Goal: Navigation & Orientation: Find specific page/section

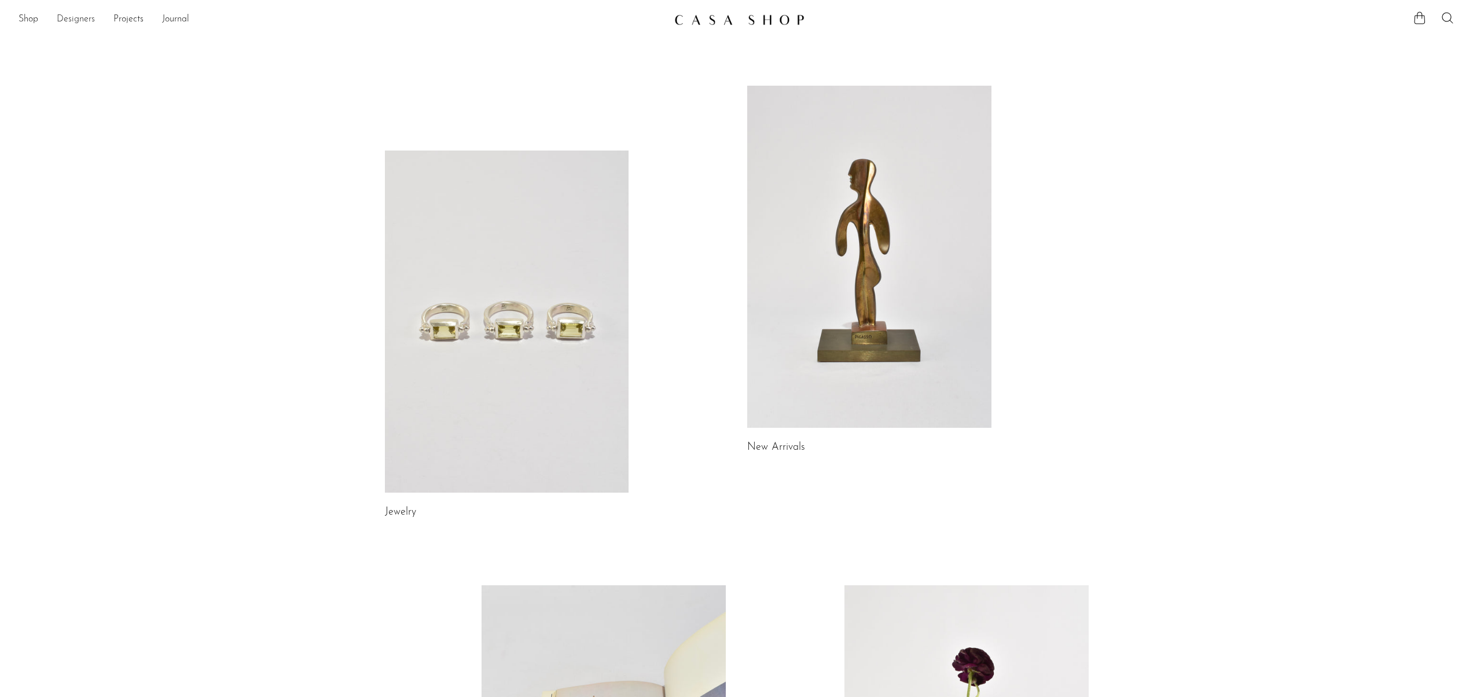
click at [88, 19] on link "Designers" at bounding box center [76, 19] width 38 height 15
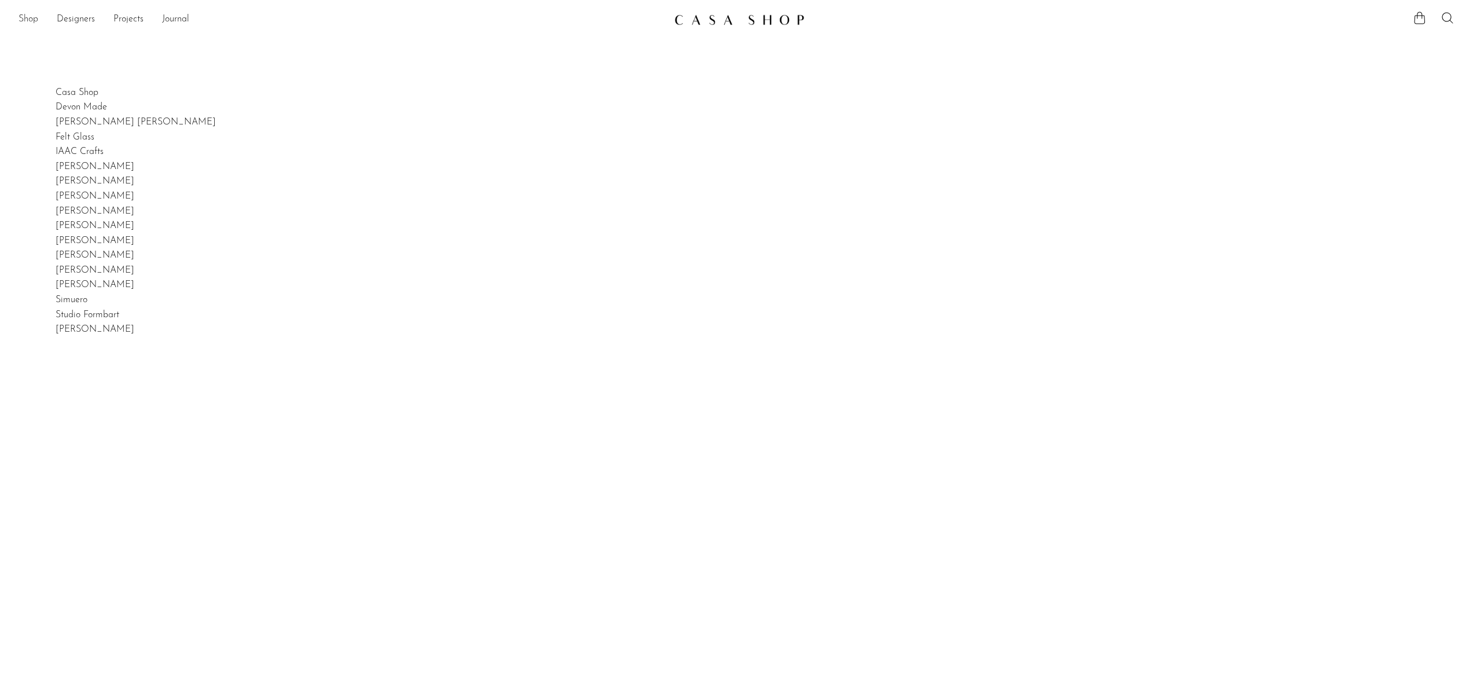
click at [35, 21] on link "Shop" at bounding box center [29, 19] width 20 height 15
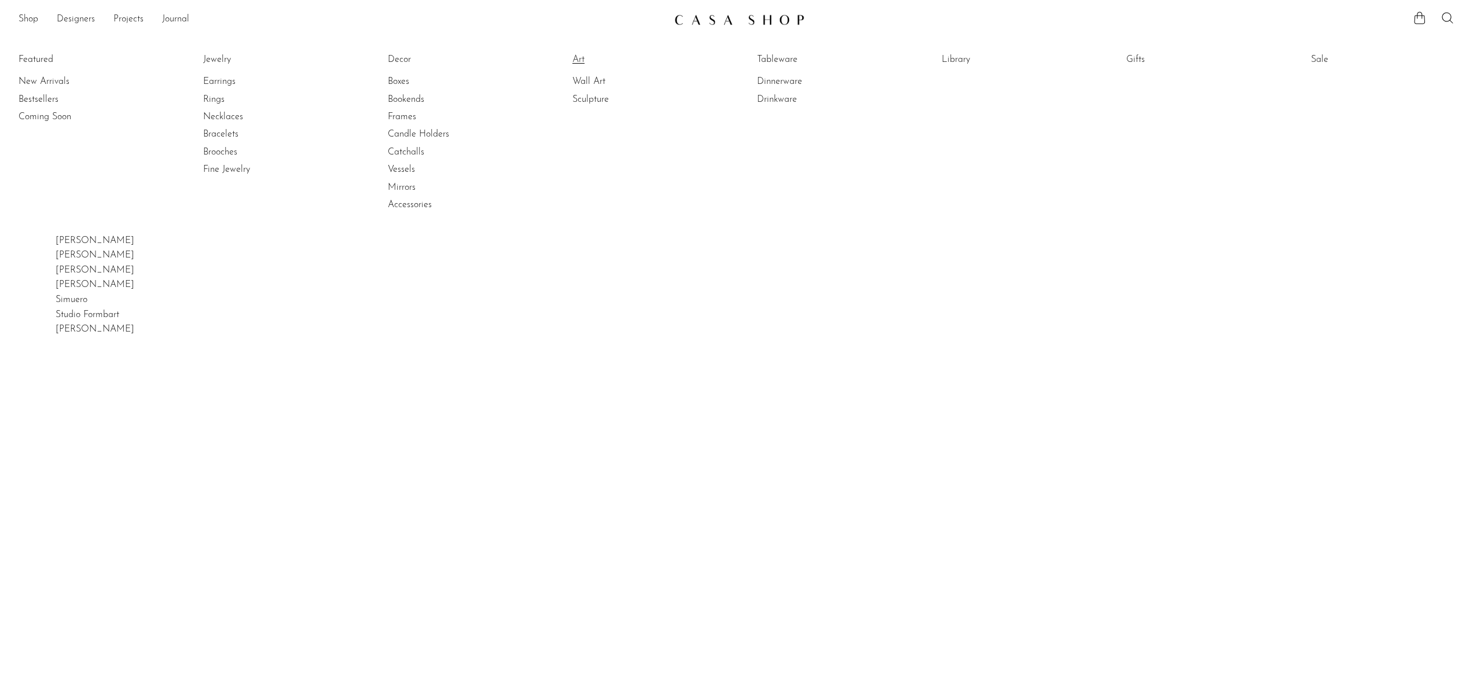
click at [599, 63] on link "Art" at bounding box center [615, 59] width 87 height 13
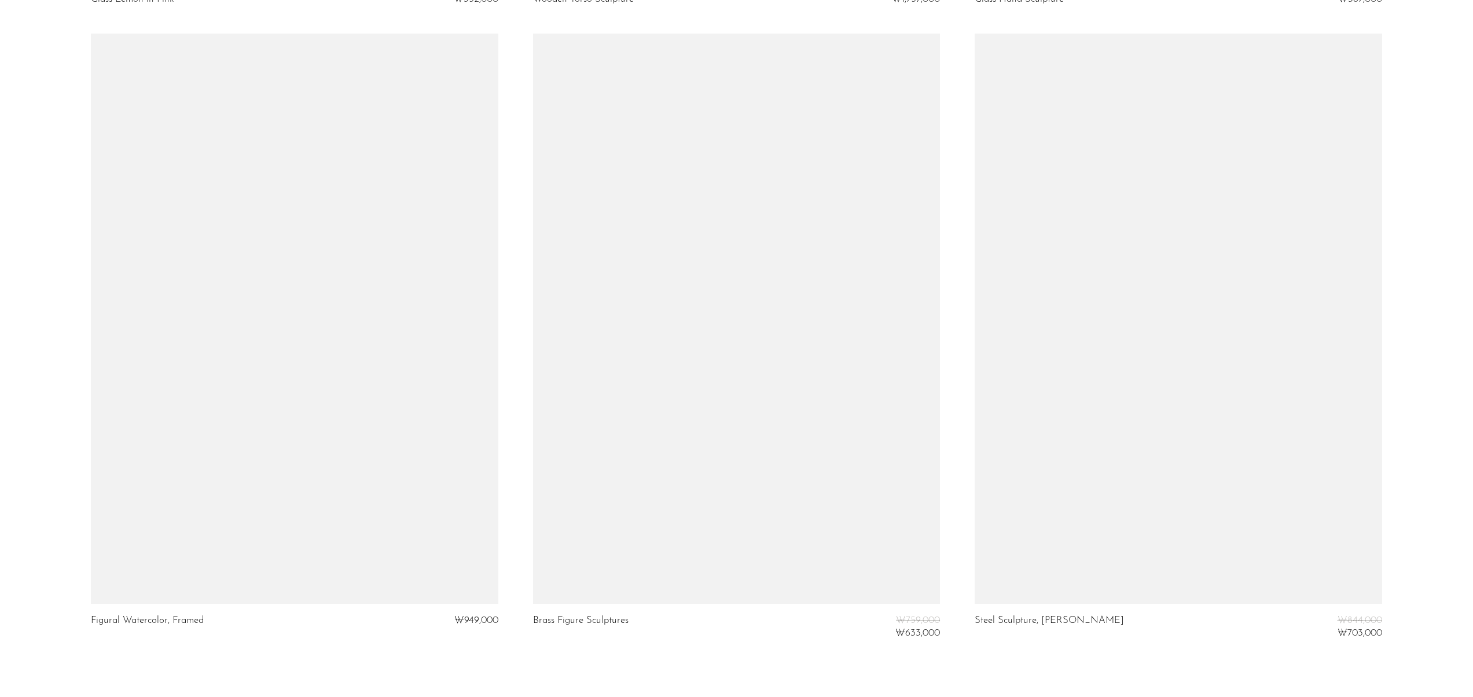
scroll to position [7160, 0]
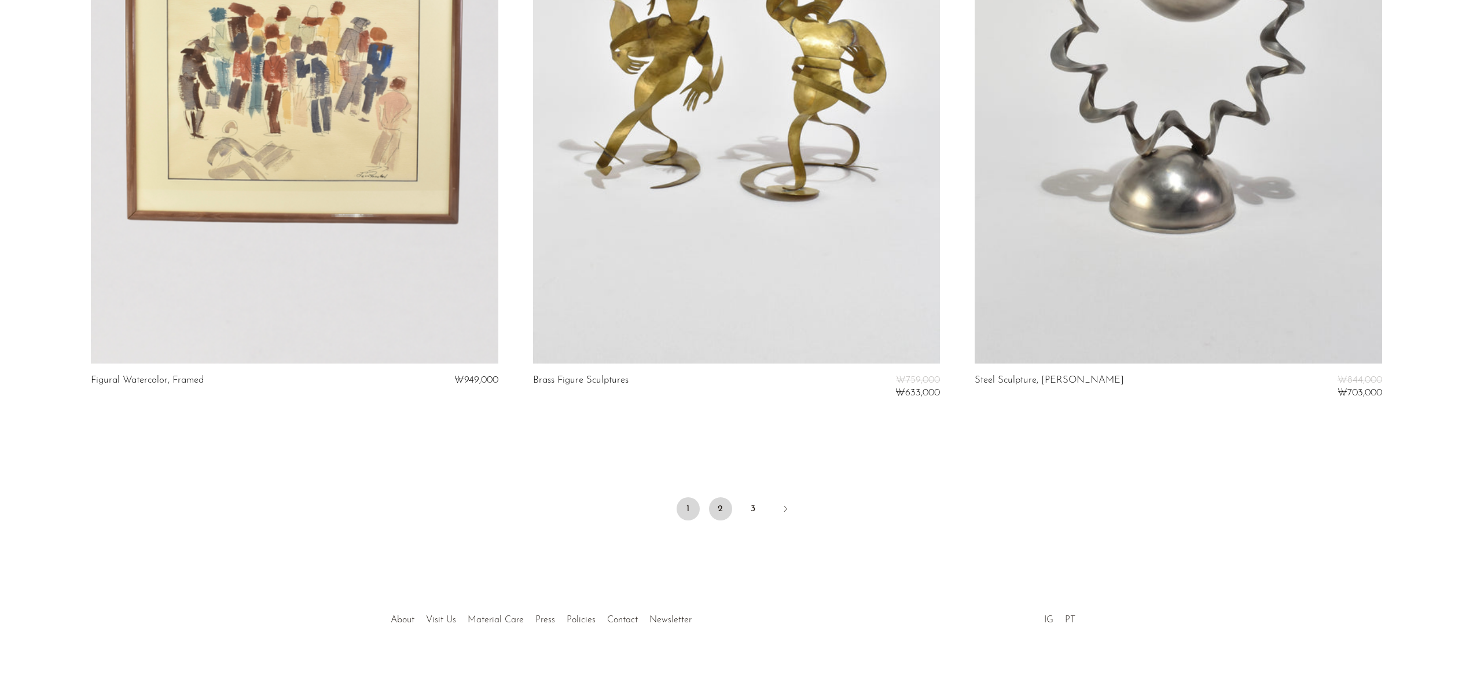
click at [725, 509] on link "2" at bounding box center [720, 508] width 23 height 23
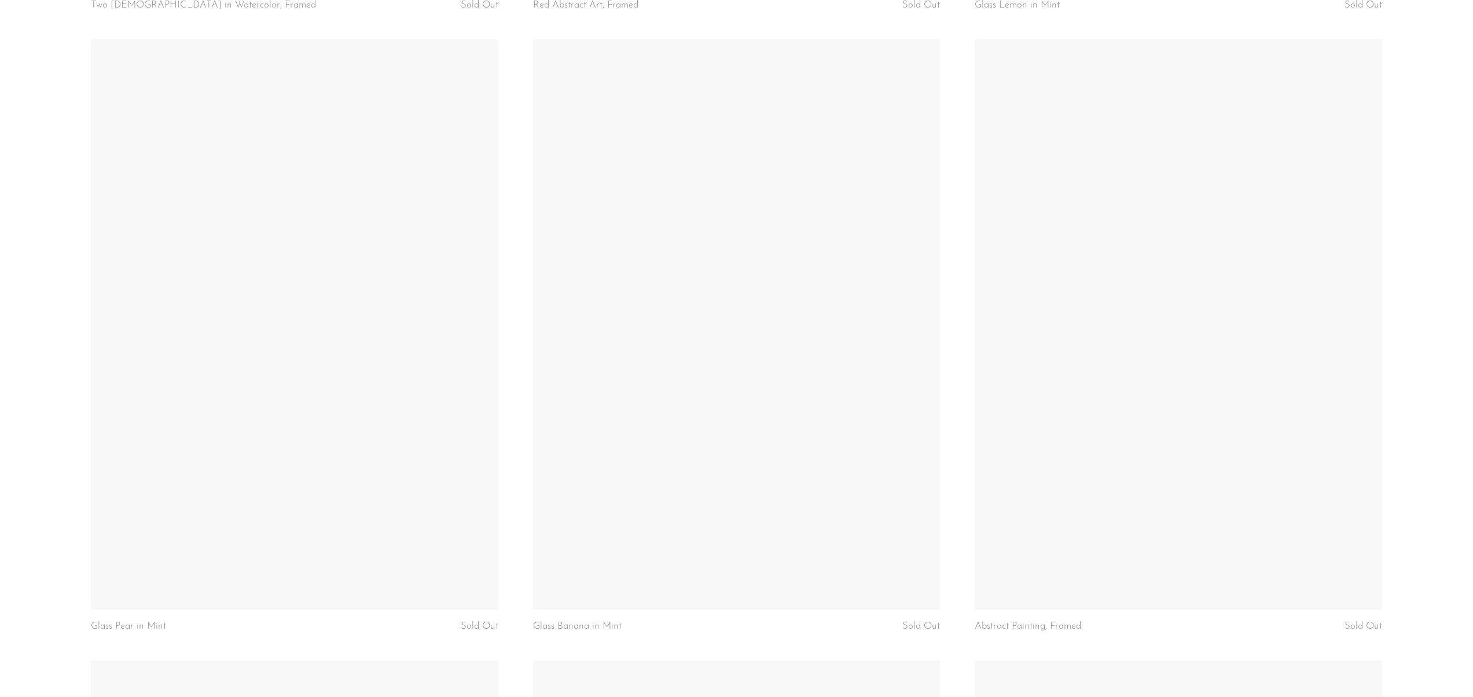
scroll to position [2531, 0]
